Goal: Information Seeking & Learning: Learn about a topic

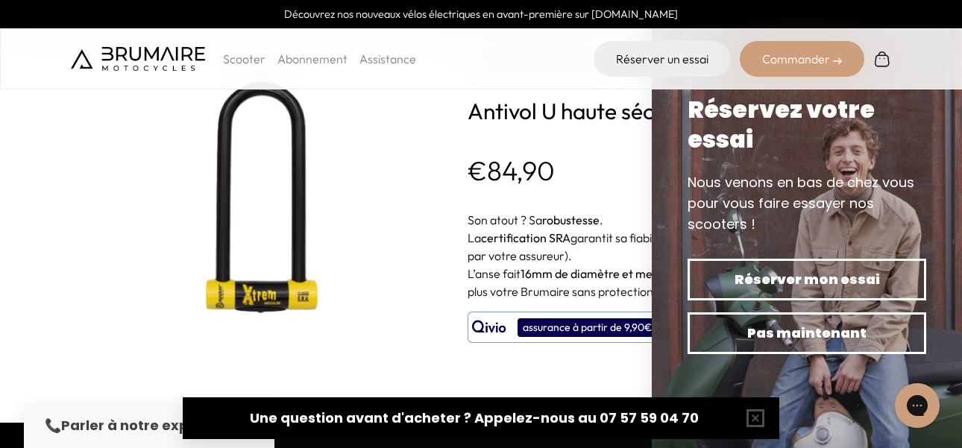
scroll to position [28, 0]
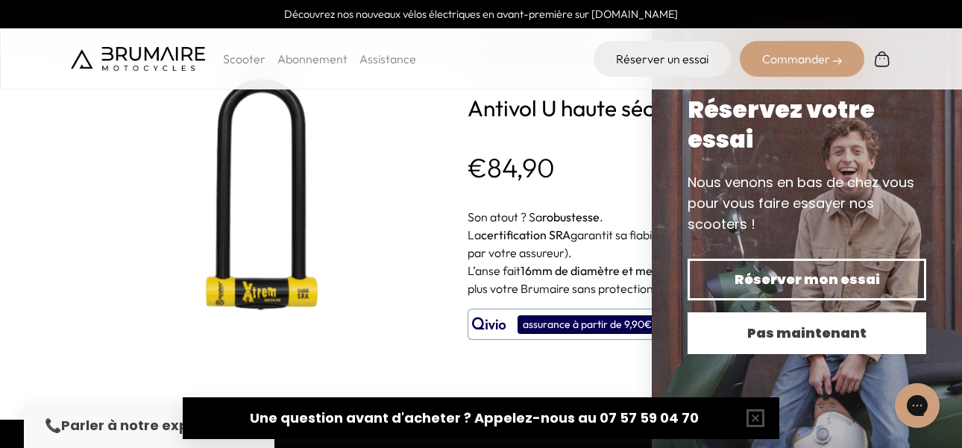
click at [758, 349] on button "Pas maintenant" at bounding box center [807, 333] width 239 height 42
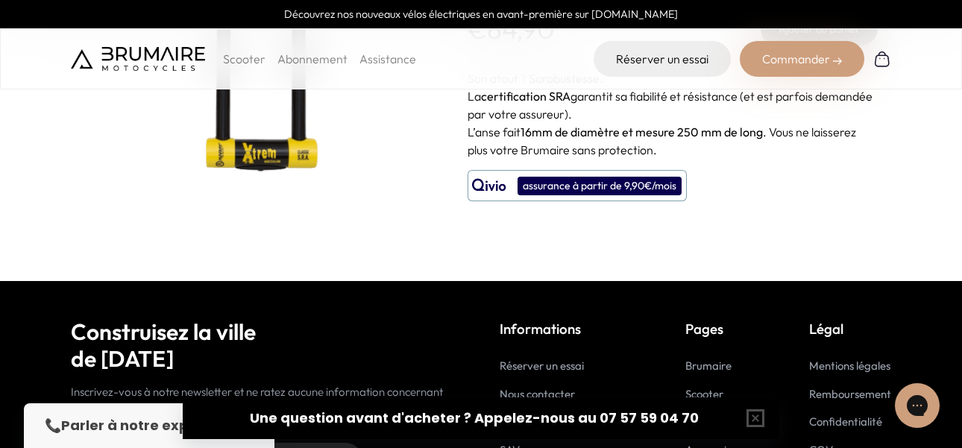
scroll to position [0, 0]
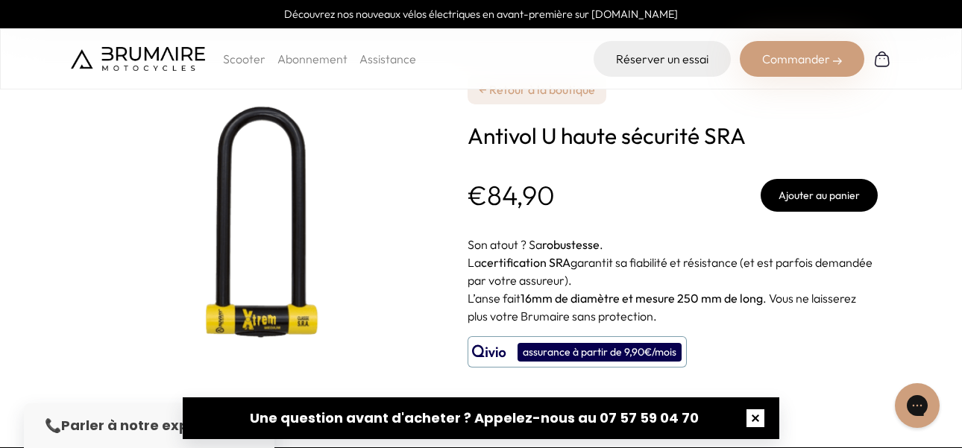
click at [756, 411] on button "button" at bounding box center [756, 419] width 48 height 48
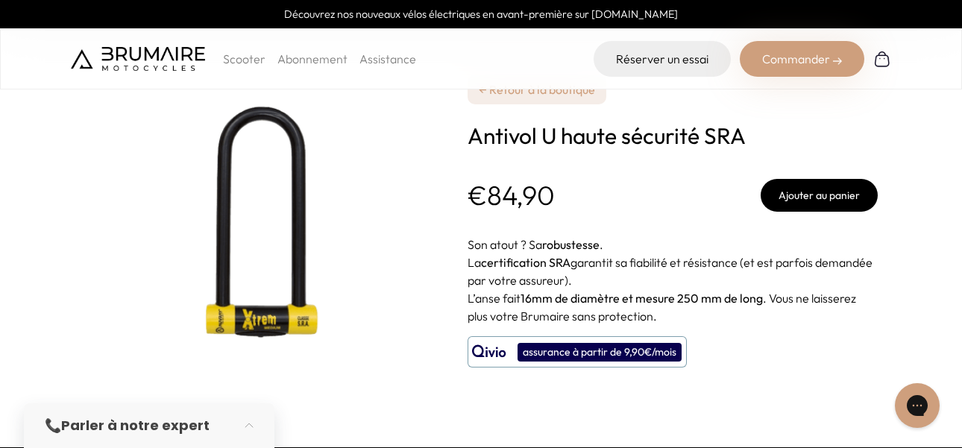
click at [621, 351] on div "assurance à partir de 9,90€/mois" at bounding box center [600, 352] width 164 height 19
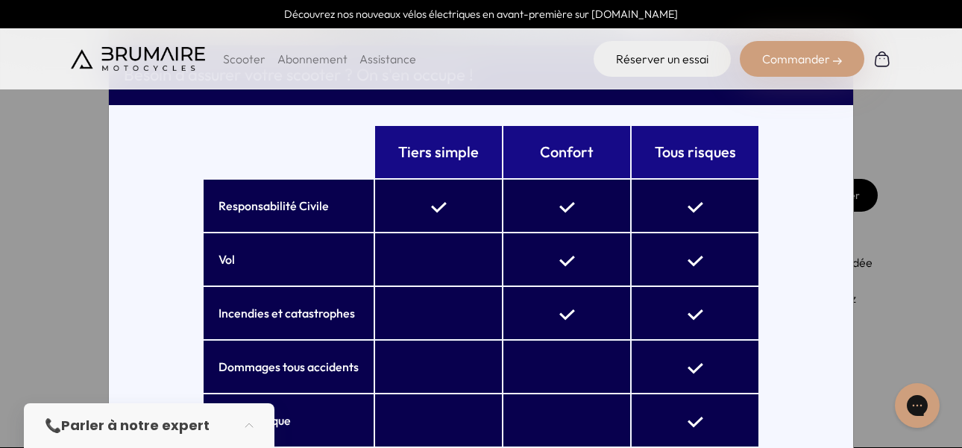
click at [905, 169] on div "× Besoin d'assurer votre scooter ? On s'en occupe ! Tiers simple Confort Tous r…" at bounding box center [481, 224] width 962 height 448
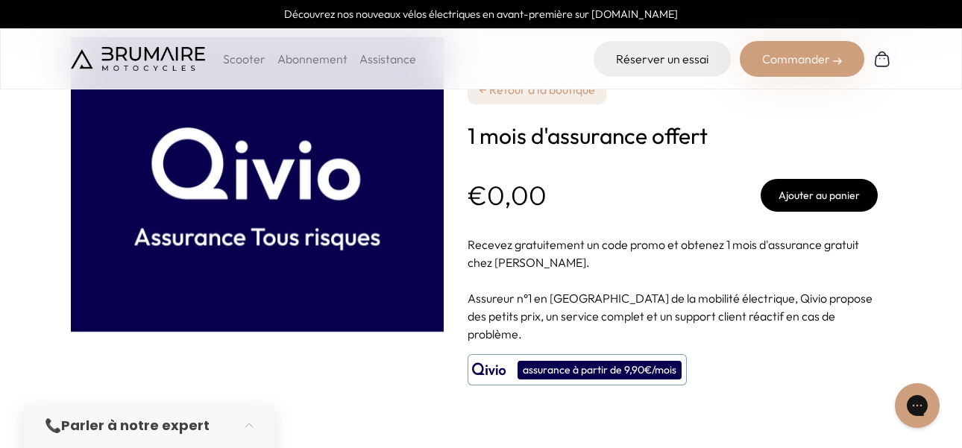
click at [507, 99] on link "← Retour à la boutique" at bounding box center [537, 90] width 139 height 30
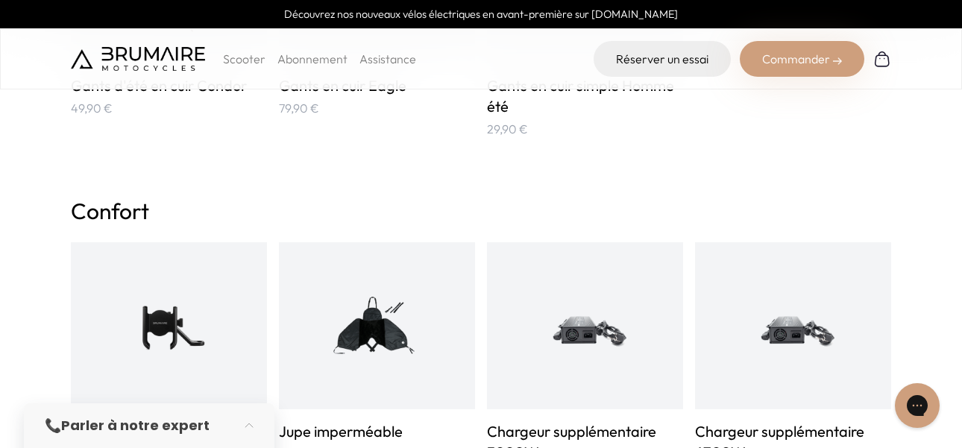
scroll to position [395, 0]
